Goal: Complete application form

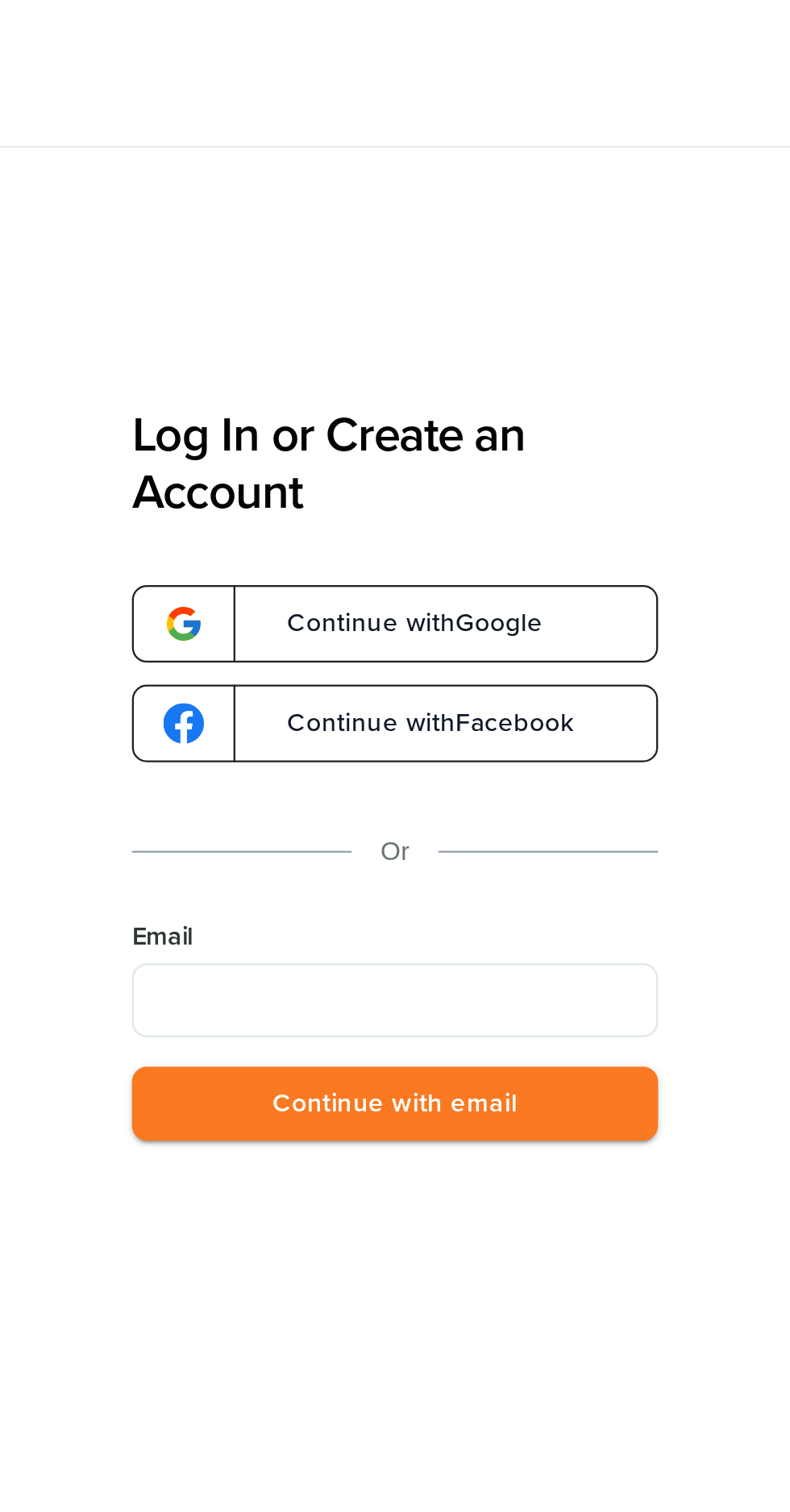
click at [634, 433] on input "Email" at bounding box center [599, 436] width 230 height 32
type input "**********"
click at [680, 494] on button "Continue with email" at bounding box center [599, 483] width 230 height 33
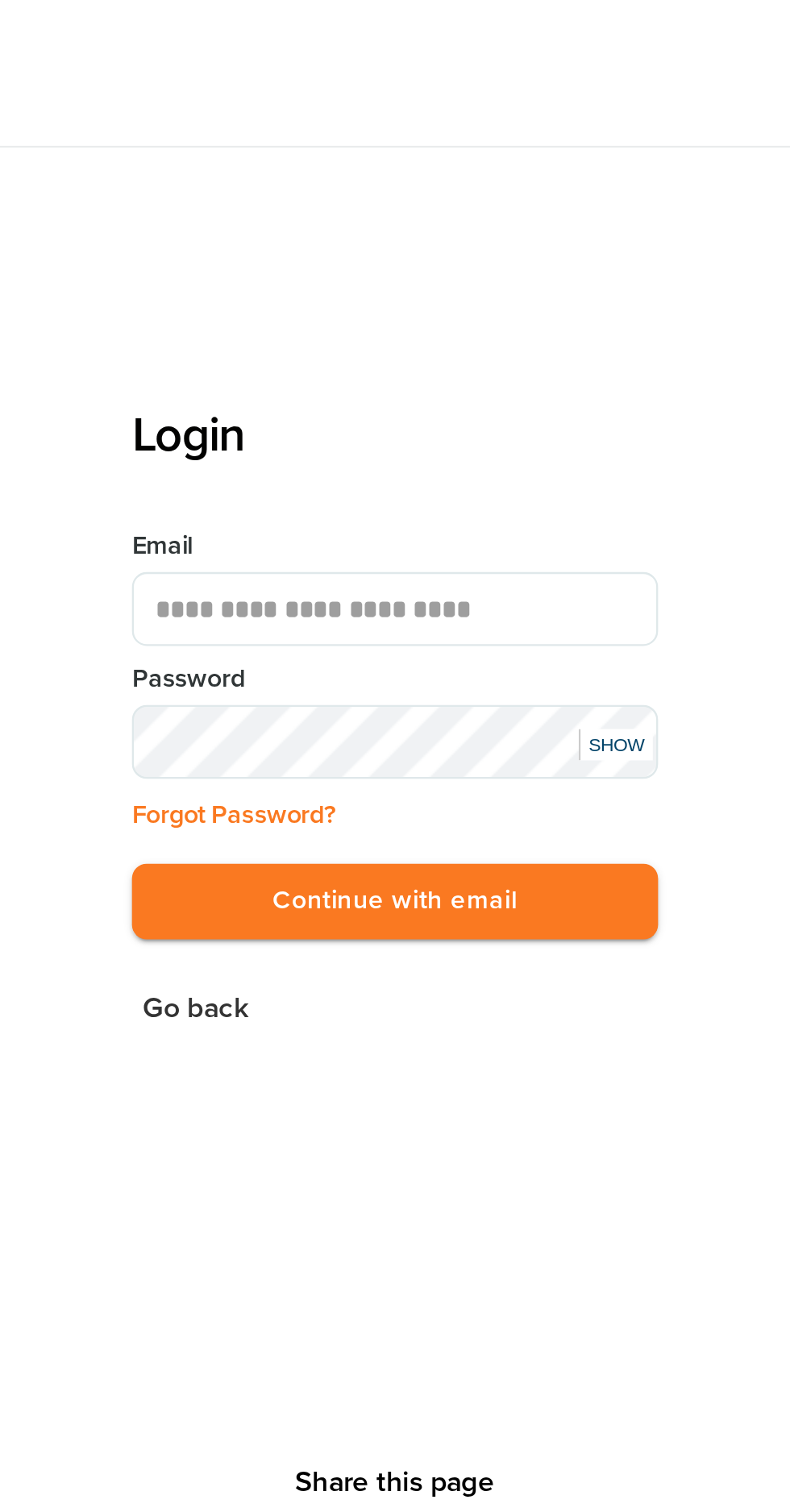
click at [649, 399] on button "Continue with email" at bounding box center [599, 394] width 230 height 33
